Goal: Task Accomplishment & Management: Use online tool/utility

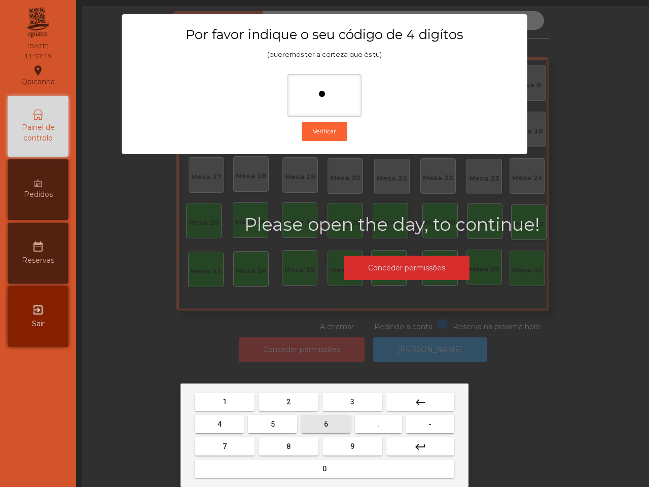
click at [287, 422] on button "5" at bounding box center [272, 424] width 49 height 18
click at [241, 404] on button "1" at bounding box center [225, 402] width 60 height 18
click at [285, 405] on button "2" at bounding box center [289, 402] width 60 height 18
type input "****"
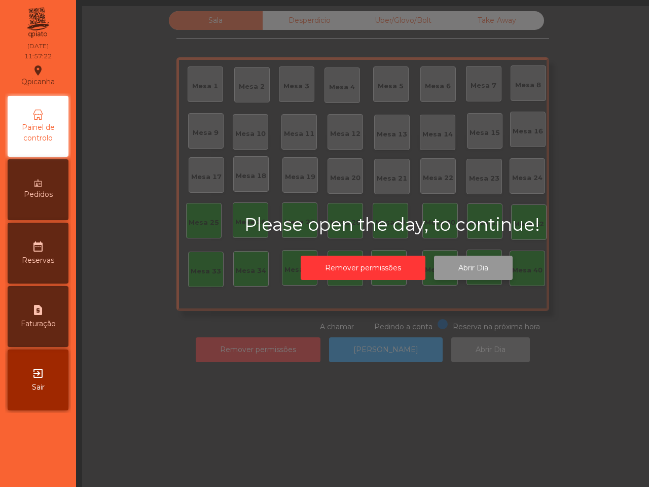
click at [471, 267] on button "Abrir Dia" at bounding box center [473, 268] width 79 height 25
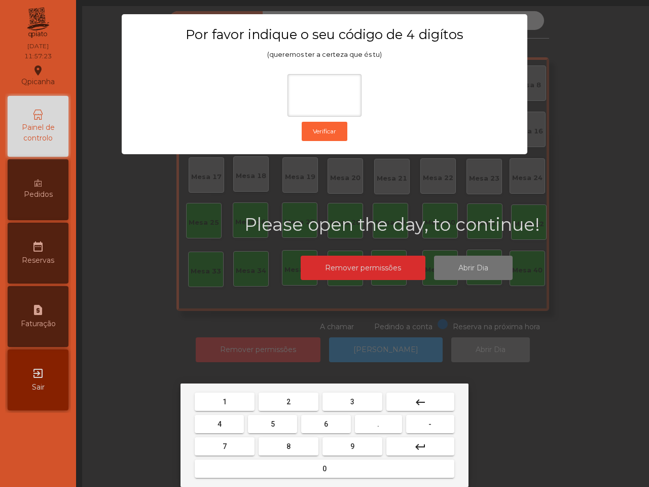
click at [326, 420] on span "6" at bounding box center [326, 424] width 4 height 8
drag, startPoint x: 283, startPoint y: 420, endPoint x: 275, endPoint y: 420, distance: 7.1
click at [283, 420] on button "5" at bounding box center [272, 424] width 49 height 18
click at [247, 407] on button "1" at bounding box center [225, 402] width 60 height 18
type input "***"
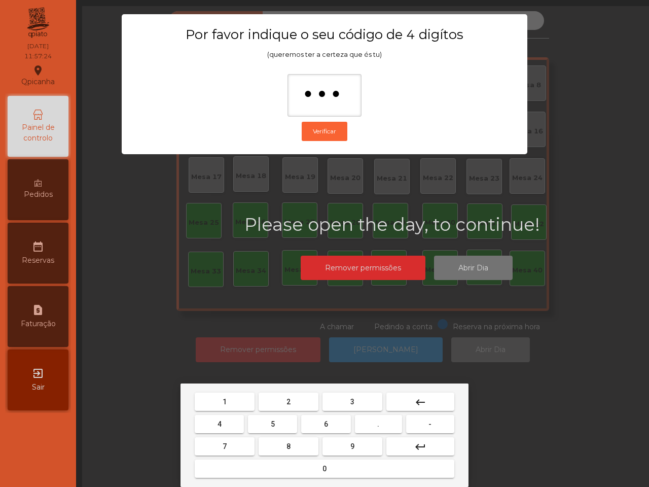
click at [285, 403] on button "2" at bounding box center [289, 402] width 60 height 18
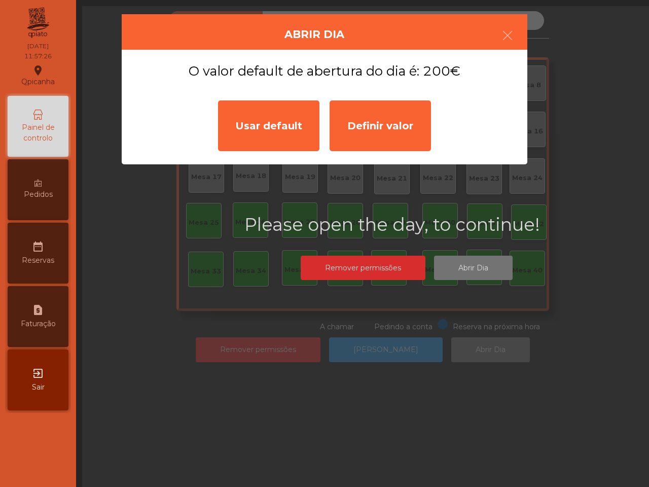
click at [262, 120] on div "Usar default" at bounding box center [268, 125] width 101 height 51
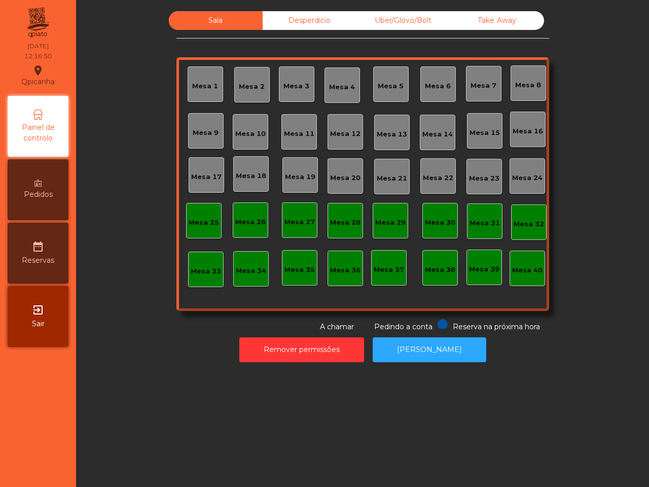
click at [188, 95] on div "Mesa 1" at bounding box center [206, 84] width 36 height 36
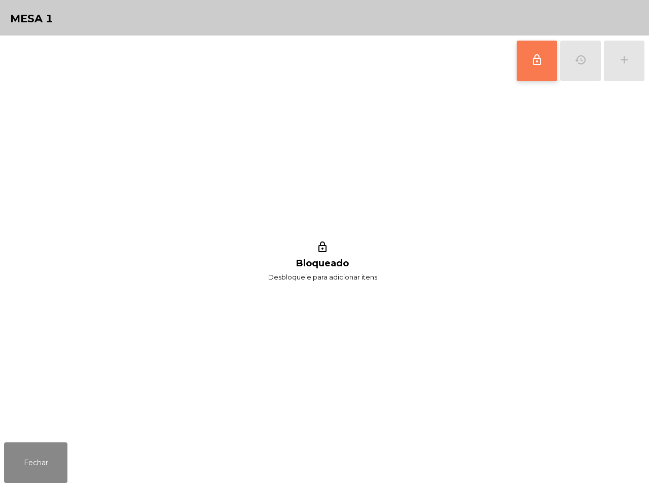
click at [528, 69] on button "lock_outline" at bounding box center [537, 61] width 41 height 41
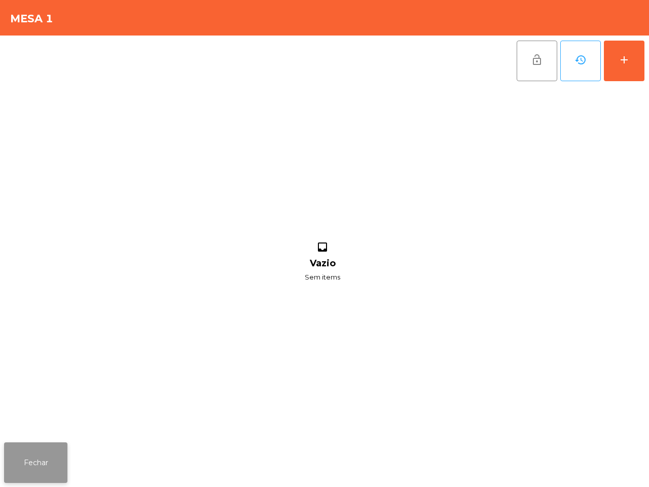
click at [49, 463] on button "Fechar" at bounding box center [35, 462] width 63 height 41
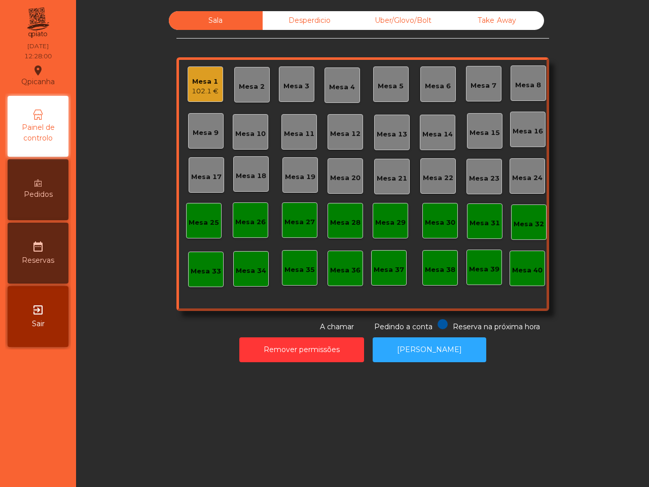
drag, startPoint x: 33, startPoint y: 173, endPoint x: 59, endPoint y: 160, distance: 29.7
click at [33, 174] on div "Pedidos" at bounding box center [38, 189] width 61 height 61
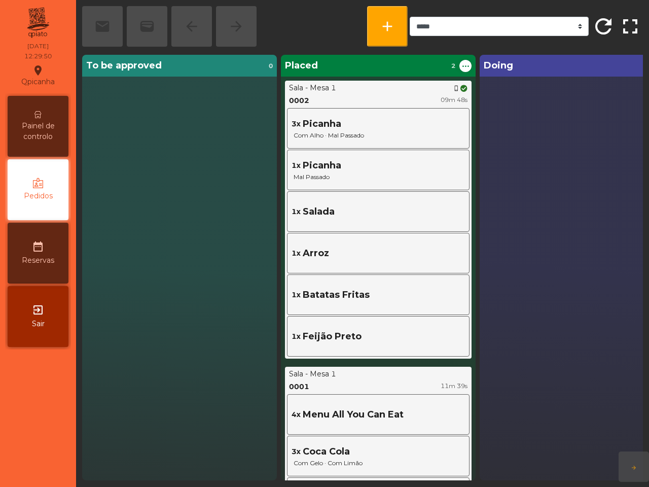
click at [45, 128] on span "Painel de controlo" at bounding box center [38, 131] width 56 height 21
